Goal: Information Seeking & Learning: Learn about a topic

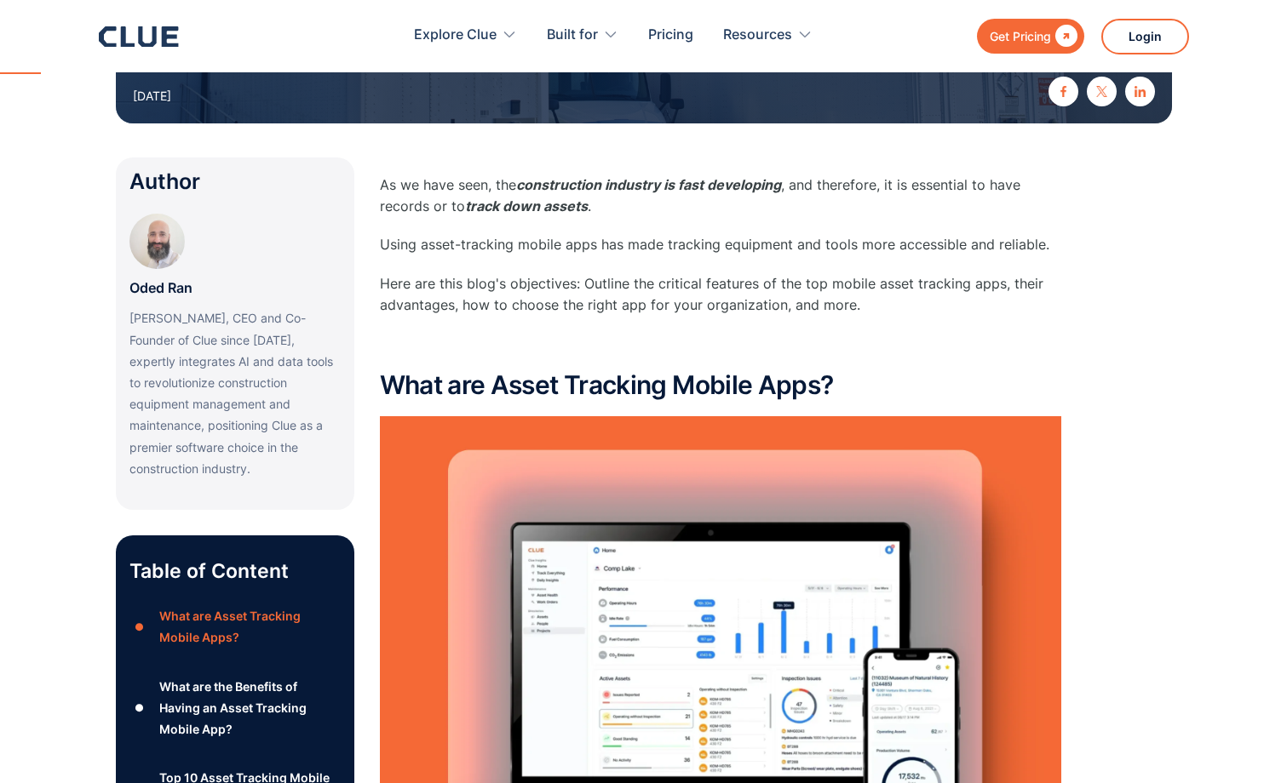
scroll to position [681, 0]
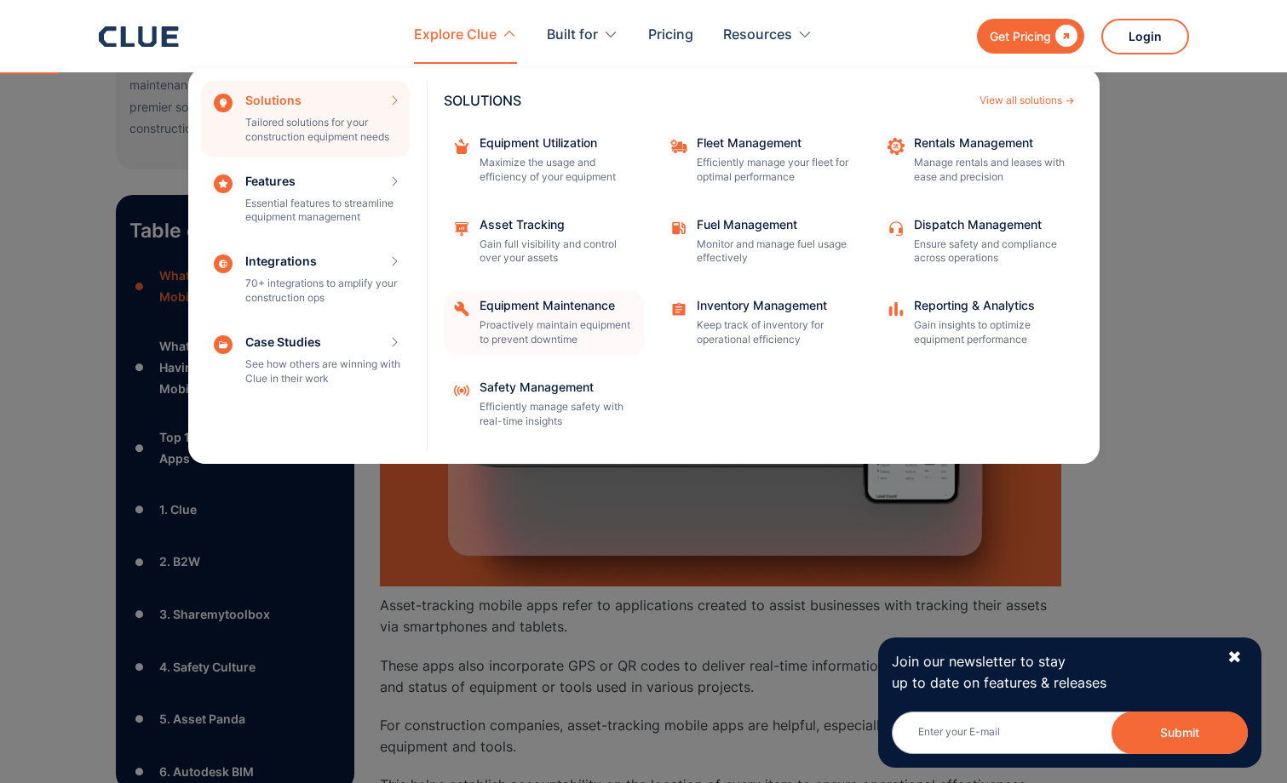
click at [529, 301] on div "Equipment Maintenance" at bounding box center [555, 306] width 153 height 12
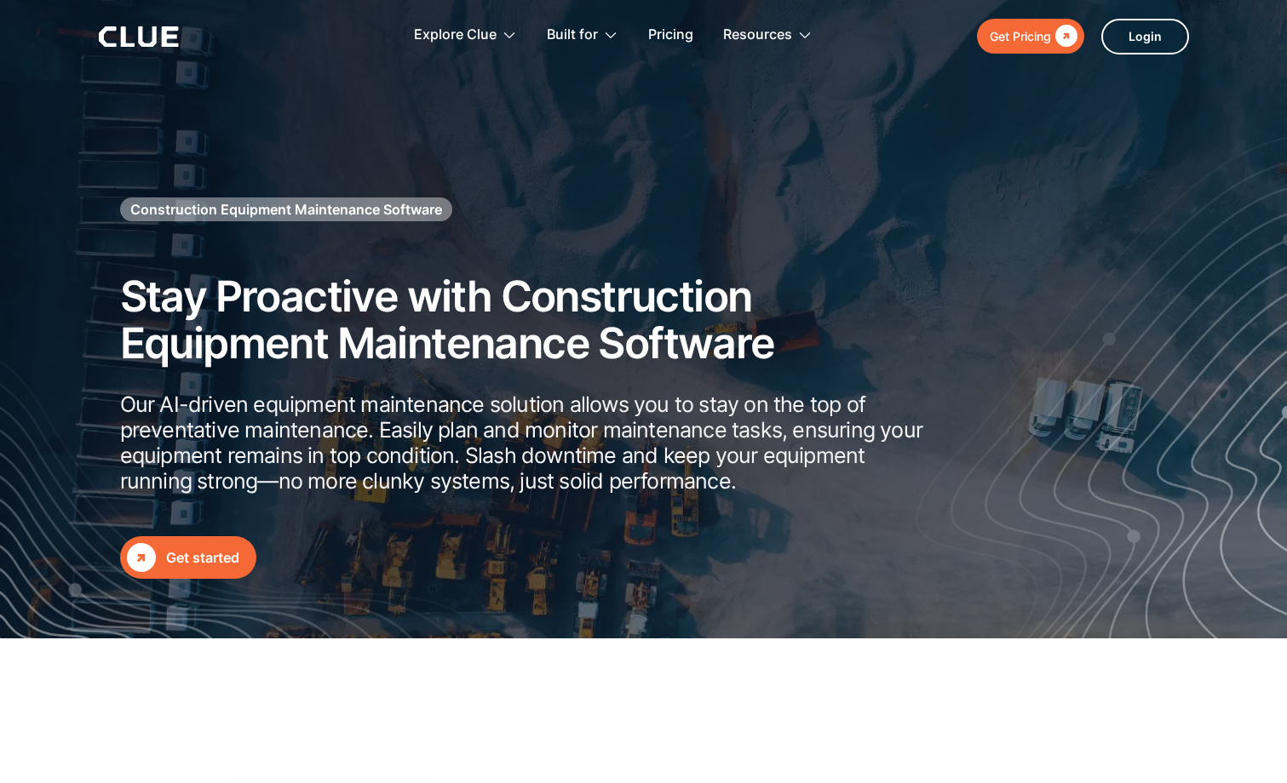
click at [208, 561] on div "Get started" at bounding box center [202, 557] width 73 height 21
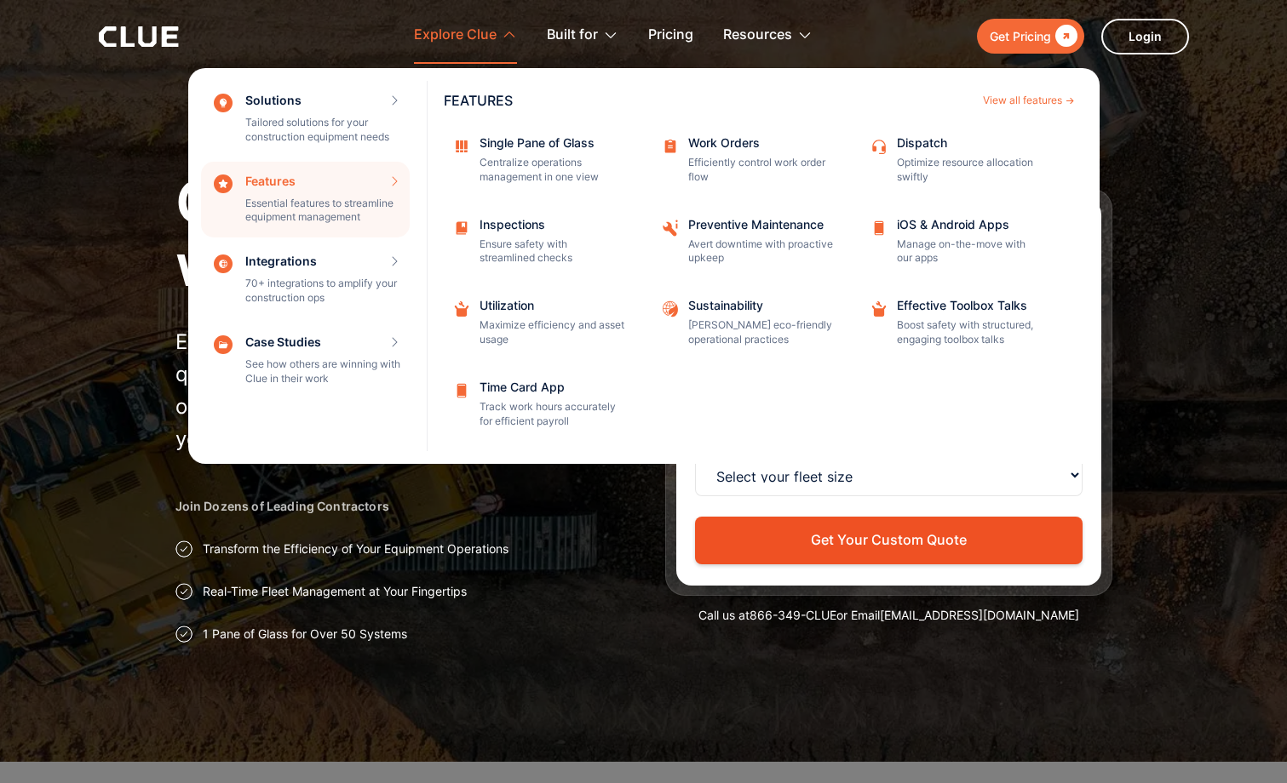
click at [368, 193] on div "Features Essential features to streamline equipment management Features View al…" at bounding box center [305, 200] width 209 height 77
click at [948, 225] on div "iOS & Android Apps" at bounding box center [969, 225] width 145 height 12
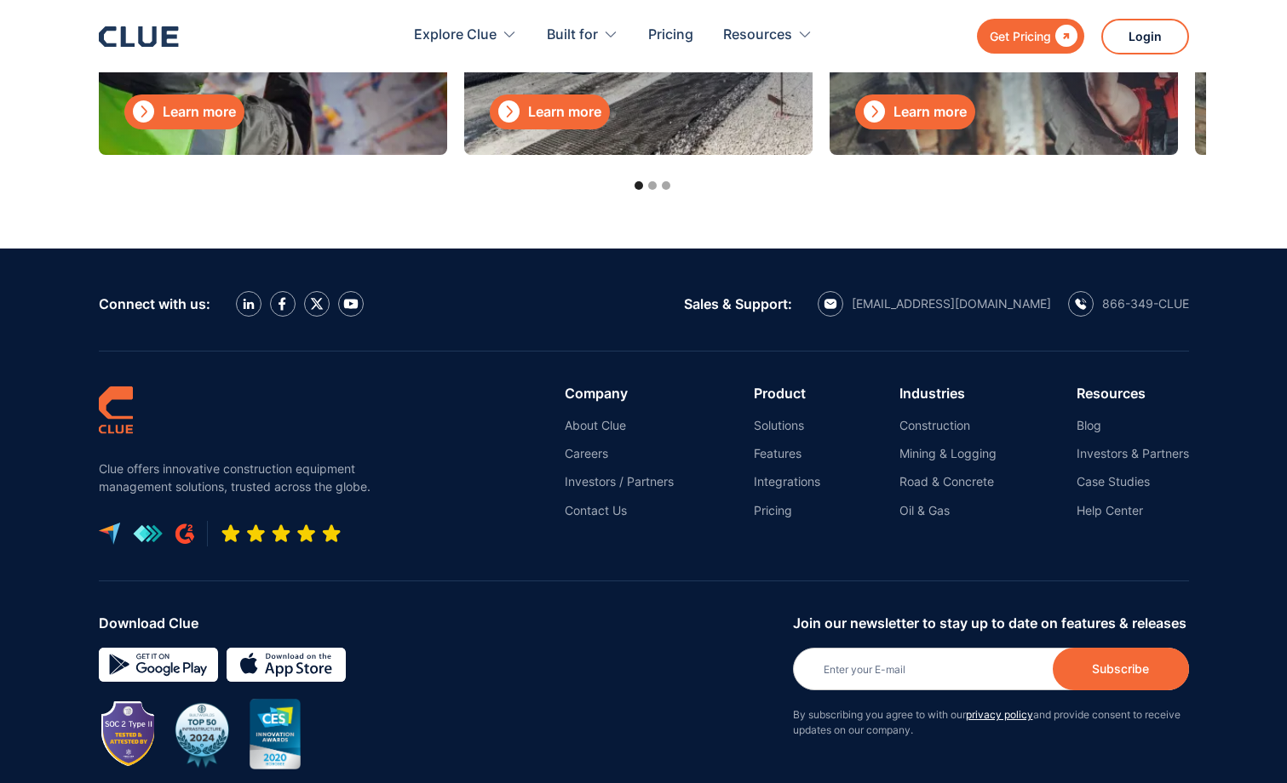
scroll to position [5279, 0]
